Goal: Information Seeking & Learning: Understand process/instructions

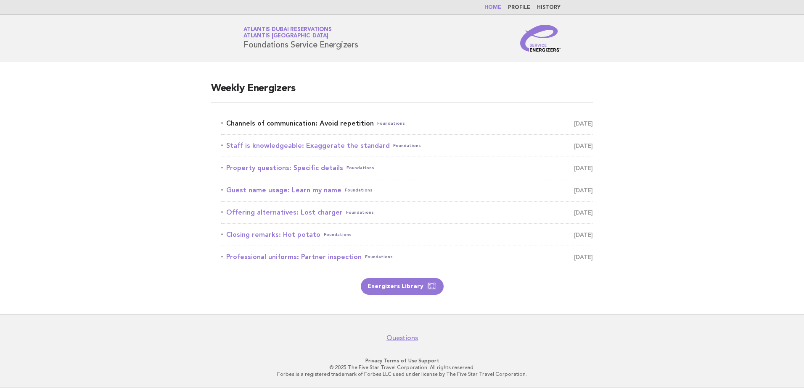
click at [318, 124] on link "Channels of communication: Avoid repetition Foundations September 25" at bounding box center [407, 124] width 372 height 12
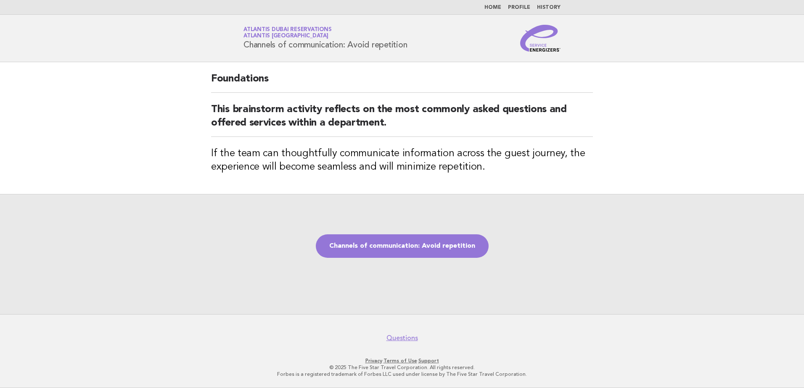
click at [309, 58] on header "Service Energizers Atlantis Dubai Reservations Atlantis Dubai Channels of commu…" at bounding box center [402, 38] width 804 height 47
drag, startPoint x: 351, startPoint y: 44, endPoint x: 413, endPoint y: 45, distance: 61.8
click at [413, 45] on div "Service Energizers Atlantis Dubai Reservations Atlantis Dubai Channels of commu…" at bounding box center [402, 38] width 340 height 27
copy h1 "Avoid repetition"
drag, startPoint x: 437, startPoint y: 244, endPoint x: 426, endPoint y: 232, distance: 16.4
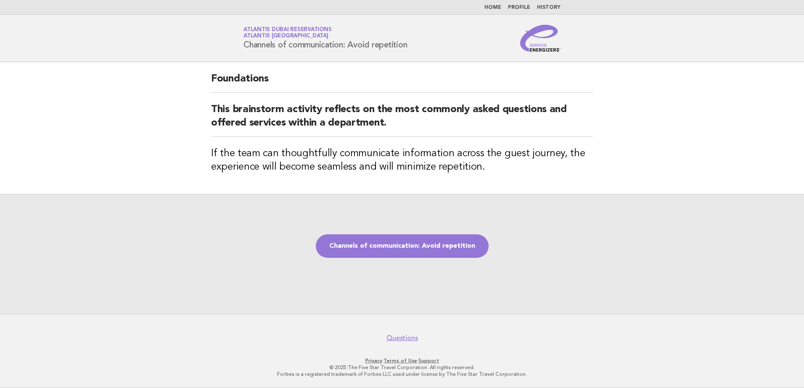
click at [437, 244] on link "Channels of communication: Avoid repetition" at bounding box center [402, 247] width 173 height 24
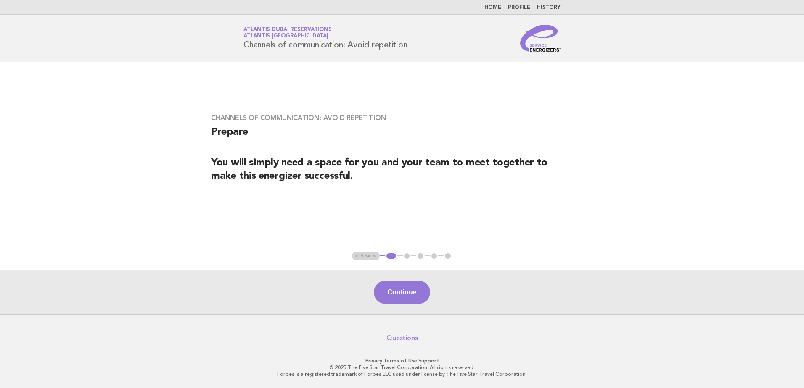
click at [402, 289] on button "Continue" at bounding box center [402, 293] width 56 height 24
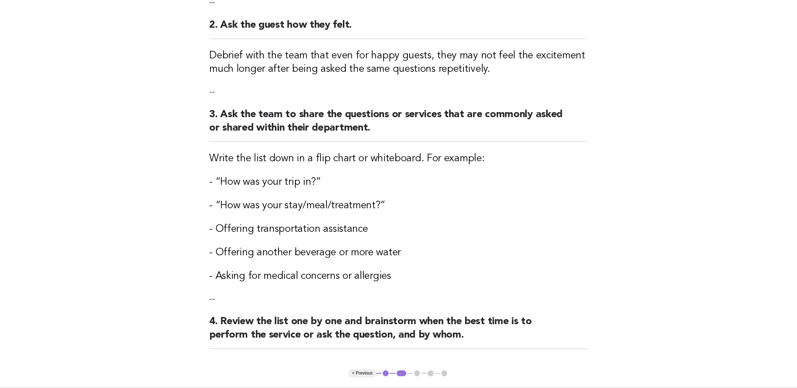
scroll to position [210, 0]
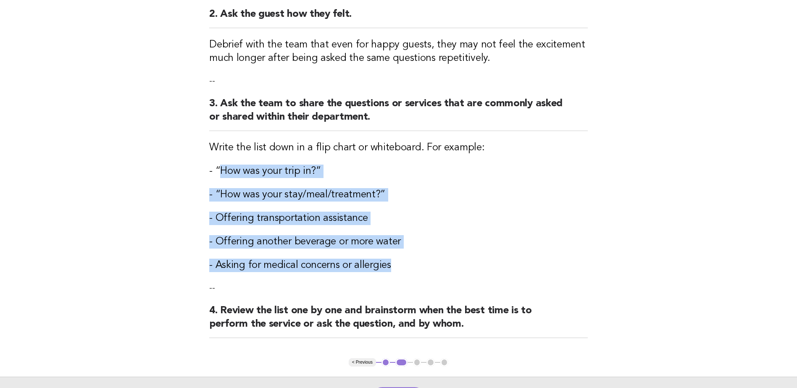
drag, startPoint x: 219, startPoint y: 168, endPoint x: 404, endPoint y: 257, distance: 205.3
click at [404, 257] on div "Channels of communication: Avoid repetition Activity 1. Identify one team membe…" at bounding box center [398, 105] width 399 height 506
copy div "How was your trip in?” - “How was your stay/meal/treatment?” - Offering transpo…"
